Goal: Task Accomplishment & Management: Manage account settings

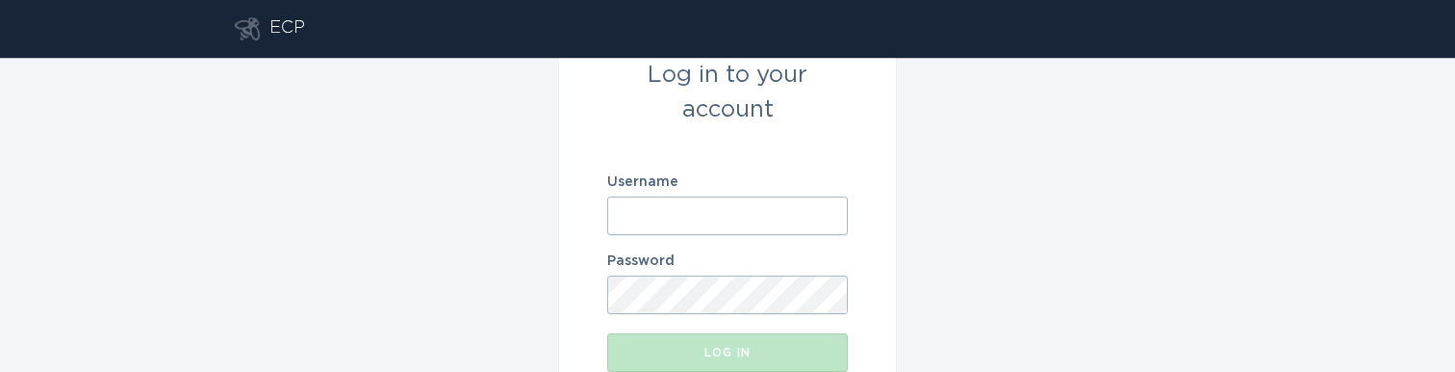
click at [746, 219] on input "Username" at bounding box center [727, 215] width 241 height 39
paste input "[EMAIL_ADDRESS][DOMAIN_NAME]"
type input "[EMAIL_ADDRESS][DOMAIN_NAME]"
click at [1151, 246] on div "Log in to your account Username [EMAIL_ADDRESS][DOMAIN_NAME] Password Log in" at bounding box center [727, 215] width 1455 height 314
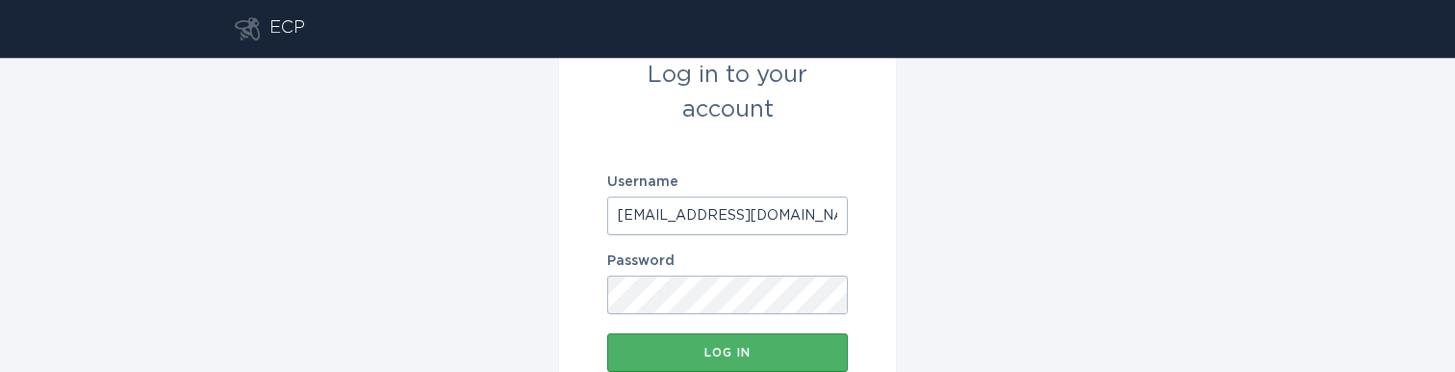
click at [686, 350] on div "Log in" at bounding box center [727, 353] width 221 height 12
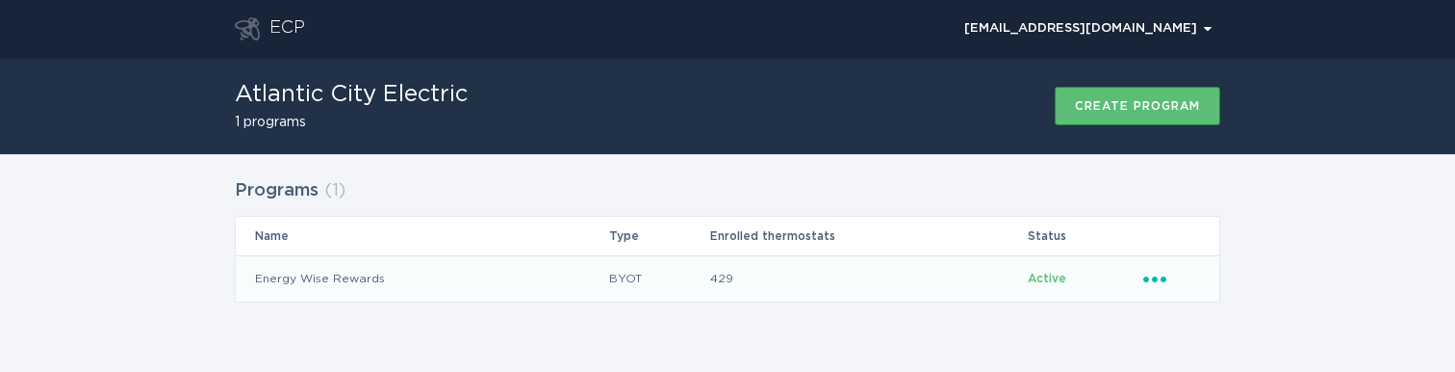
click at [1154, 286] on div "Ellipsis" at bounding box center [1172, 278] width 57 height 21
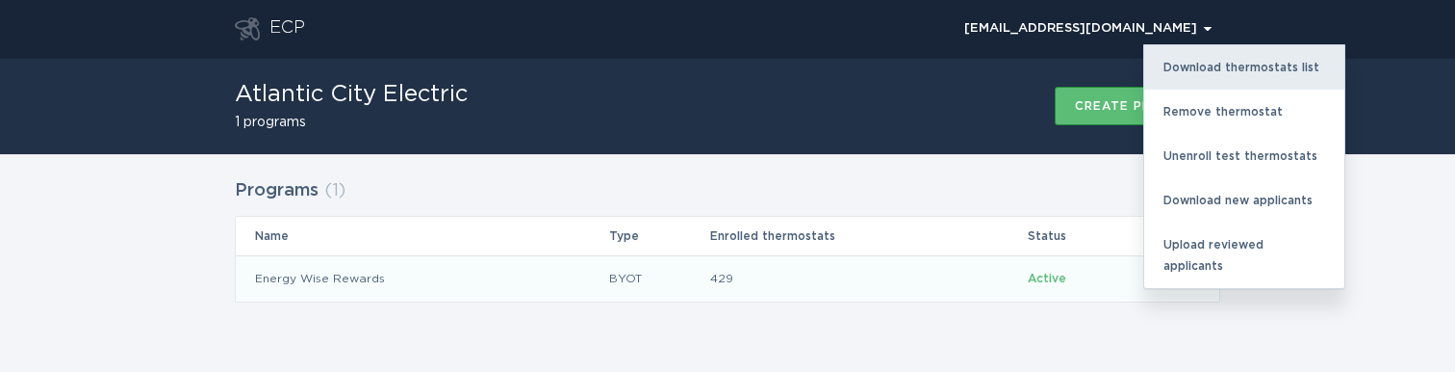
click at [1263, 60] on div "Download thermostats list" at bounding box center [1244, 67] width 200 height 44
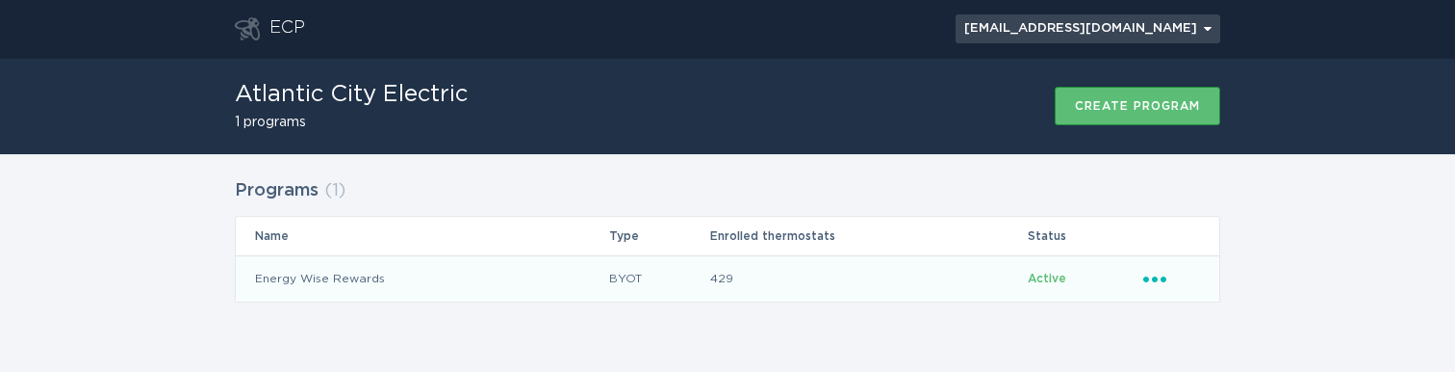
click at [1149, 33] on div "[EMAIL_ADDRESS][DOMAIN_NAME] Chevron" at bounding box center [1087, 29] width 247 height 12
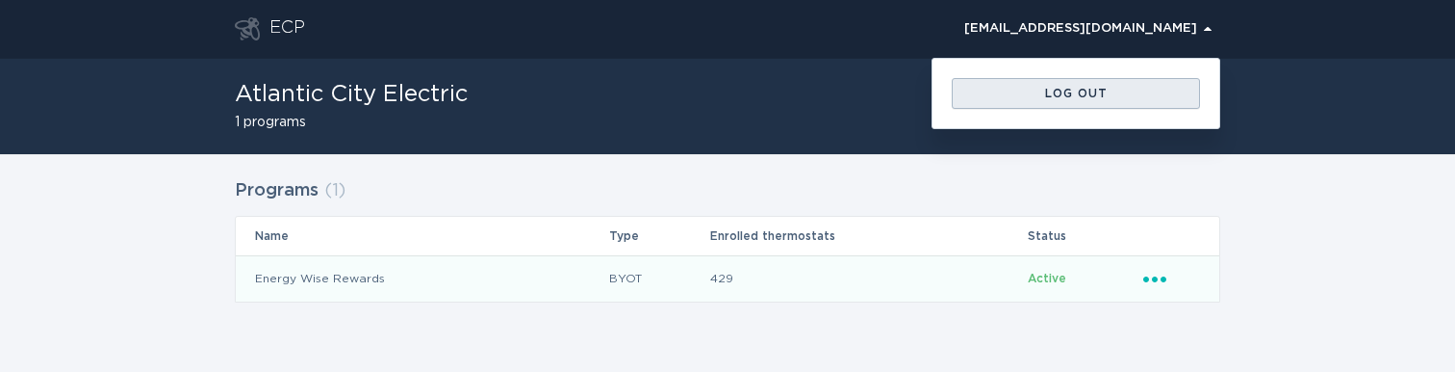
click at [1134, 98] on div "Log out" at bounding box center [1076, 94] width 229 height 12
